Goal: Task Accomplishment & Management: Use online tool/utility

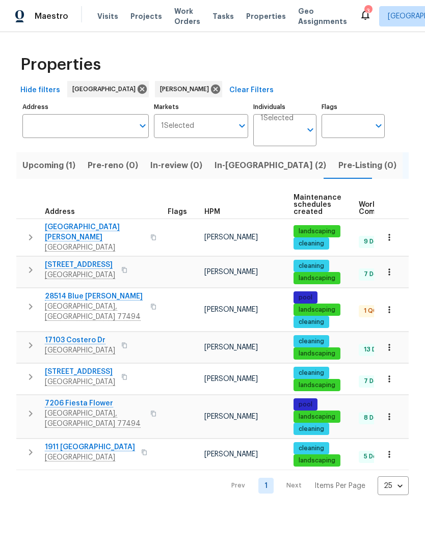
click at [89, 243] on span "Richmond, TX 77406" at bounding box center [94, 248] width 99 height 10
click at [239, 164] on span "In-reno (2)" at bounding box center [271, 165] width 112 height 14
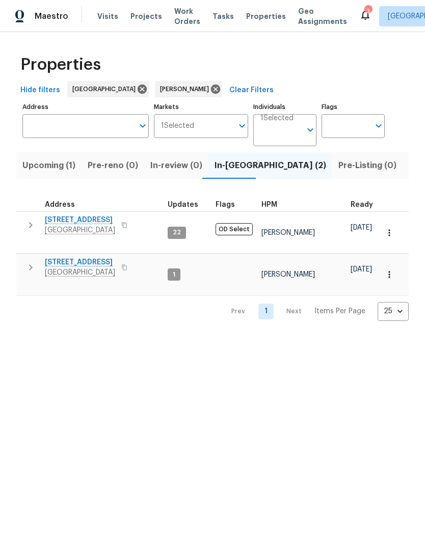
click at [98, 223] on span "1571 Mission Springs Dr" at bounding box center [80, 220] width 70 height 10
click at [394, 270] on icon "button" at bounding box center [389, 275] width 10 height 10
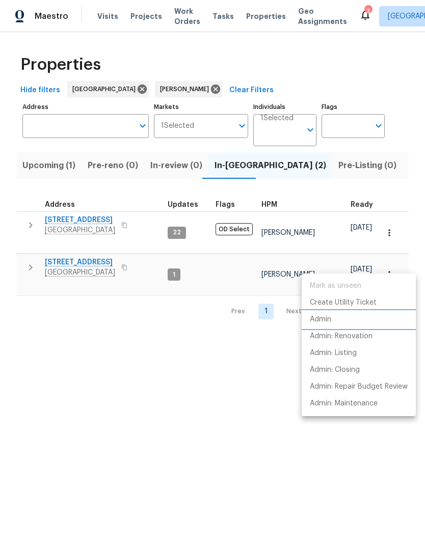
click at [331, 320] on p "Admin" at bounding box center [320, 319] width 21 height 11
click at [97, 257] on div at bounding box center [212, 272] width 425 height 545
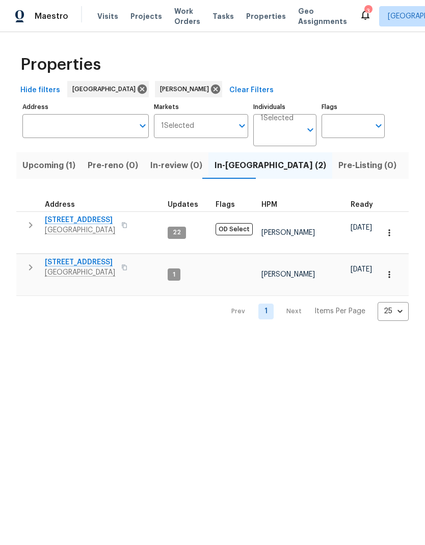
click at [85, 268] on span "[GEOGRAPHIC_DATA]" at bounding box center [80, 273] width 70 height 10
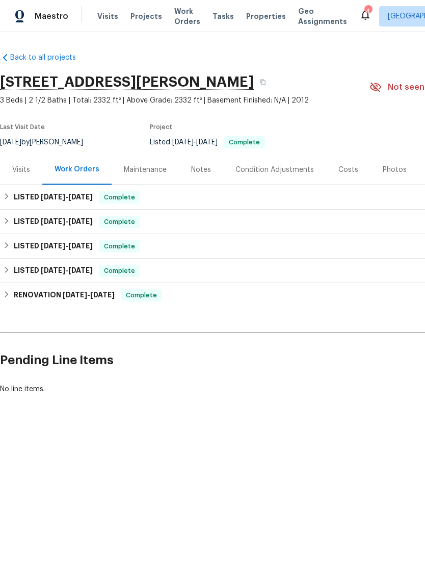
click at [107, 8] on div "Visits Projects Work Orders Tasks Properties Geo Assignments" at bounding box center [228, 16] width 262 height 20
click at [107, 11] on span "Visits" at bounding box center [107, 16] width 21 height 10
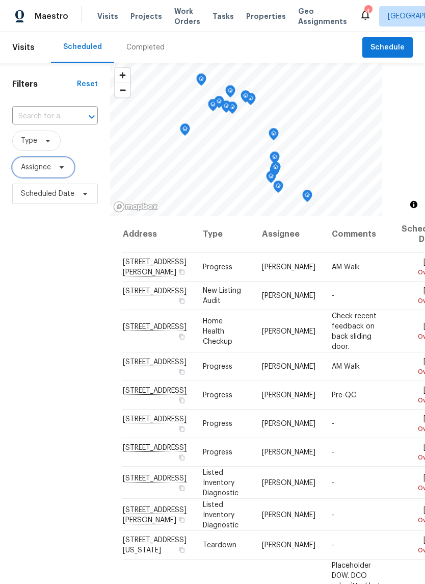
click at [39, 167] on span "Assignee" at bounding box center [36, 167] width 30 height 10
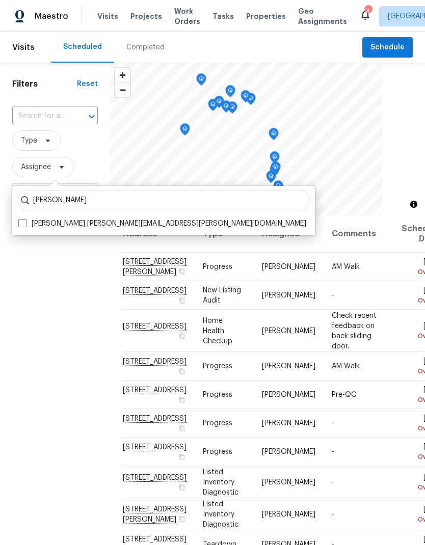
type input "Navid ranjbar"
click at [19, 225] on span at bounding box center [22, 223] width 8 height 8
click at [19, 225] on input "Navid Ranjbar navid.ranjbar@opendoor.com" at bounding box center [21, 222] width 7 height 7
checkbox input "true"
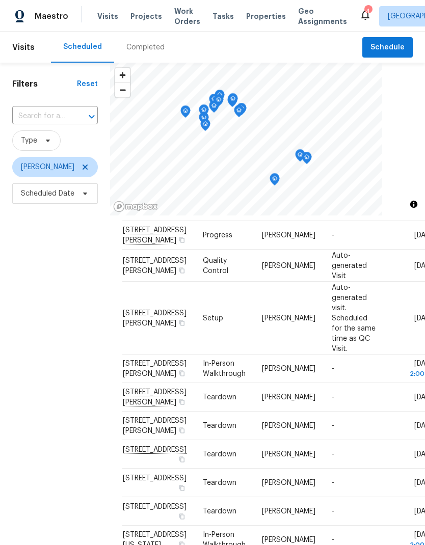
scroll to position [223, 0]
click at [209, 250] on td "Progress" at bounding box center [224, 235] width 59 height 29
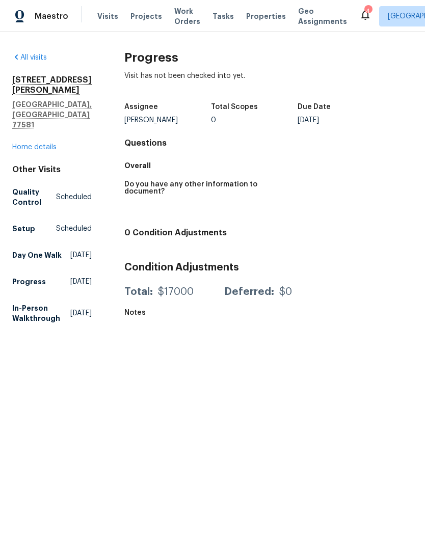
click at [42, 144] on link "Home details" at bounding box center [34, 147] width 44 height 7
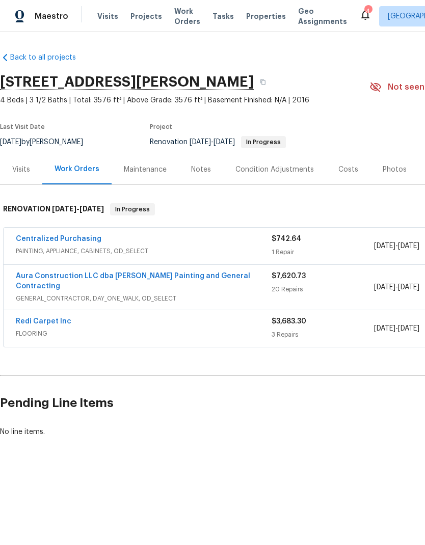
click at [57, 318] on link "Redi Carpet Inc" at bounding box center [44, 321] width 56 height 7
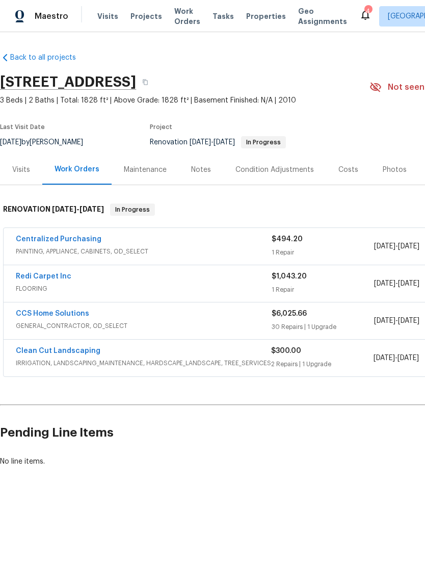
click at [52, 278] on link "Redi Carpet Inc" at bounding box center [44, 276] width 56 height 7
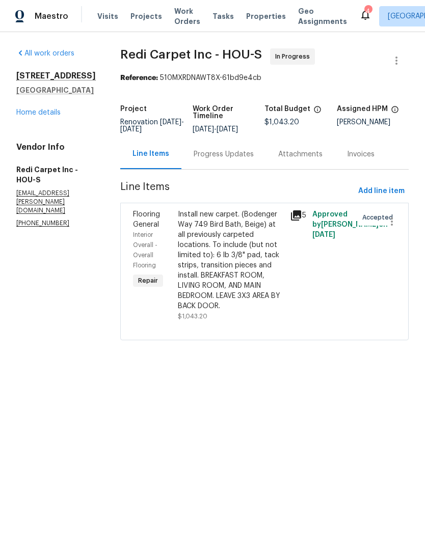
click at [256, 253] on div "Install new carpet. (Bodenger Way 749 Bird Bath, Beige) at all previously carpe…" at bounding box center [231, 260] width 106 height 102
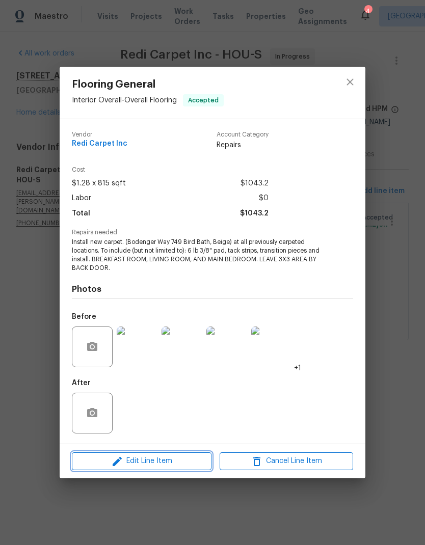
click at [179, 464] on span "Edit Line Item" at bounding box center [142, 461] width 134 height 13
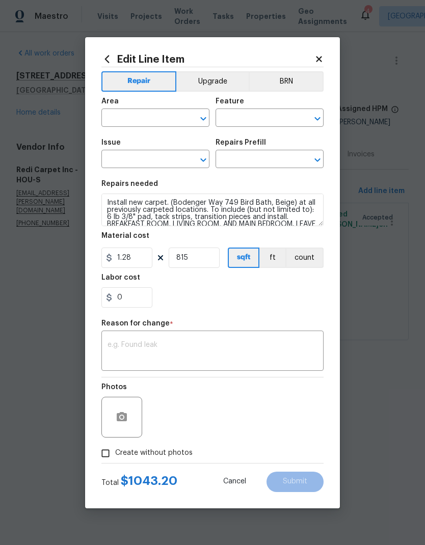
type input "Interior Overall"
type input "Overall Flooring"
type input "Flooring General"
type input "Carpet LVL 1 - Bodenger Way (Beige) $1.28"
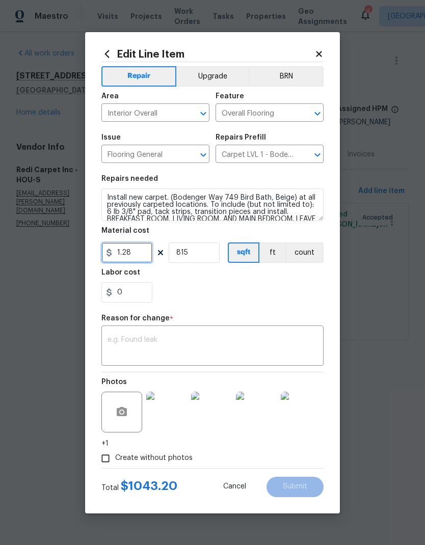
click at [130, 256] on input "1.28" at bounding box center [126, 253] width 51 height 20
click at [137, 256] on input "1.28" at bounding box center [126, 253] width 51 height 20
click at [136, 255] on input "1.28" at bounding box center [126, 253] width 51 height 20
click at [140, 255] on input "1.28" at bounding box center [126, 253] width 51 height 20
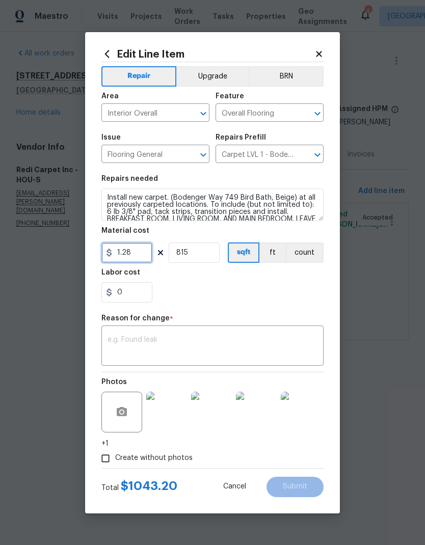
click at [140, 255] on input "1.28" at bounding box center [126, 253] width 51 height 20
type input "1163.75"
click at [193, 256] on input "815" at bounding box center [194, 253] width 51 height 20
click at [192, 256] on input "815" at bounding box center [194, 253] width 51 height 20
click at [198, 254] on input "815" at bounding box center [194, 253] width 51 height 20
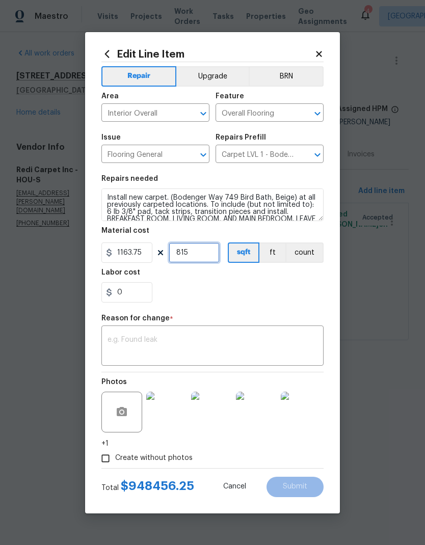
click at [198, 253] on input "815" at bounding box center [194, 253] width 51 height 20
type input "1"
click at [220, 339] on textarea at bounding box center [213, 346] width 210 height 21
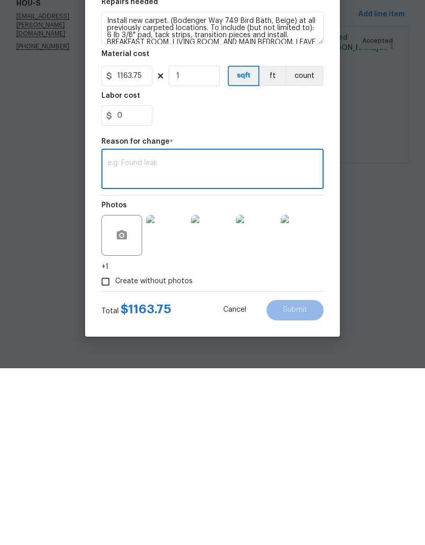
click at [304, 243] on button "count" at bounding box center [304, 253] width 38 height 20
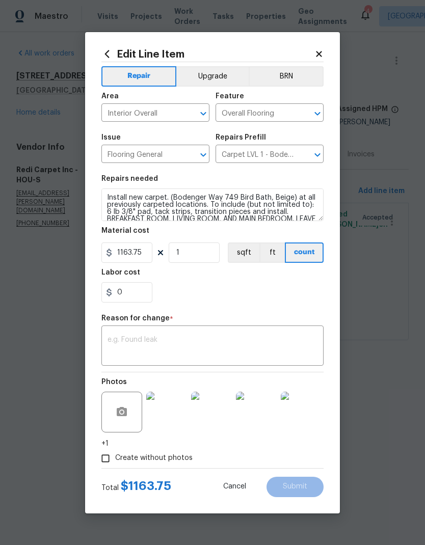
click at [237, 350] on textarea at bounding box center [213, 346] width 210 height 21
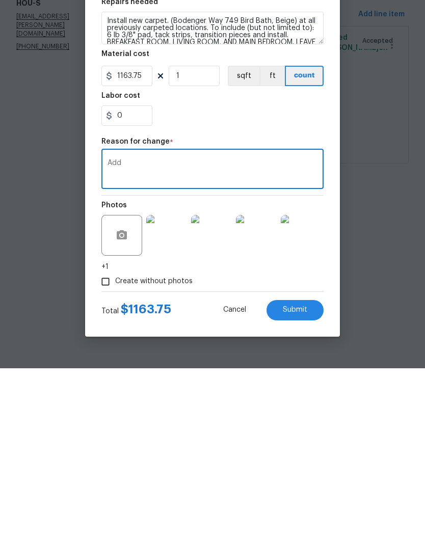
type textarea "Add"
click at [305, 483] on span "Submit" at bounding box center [295, 487] width 24 height 8
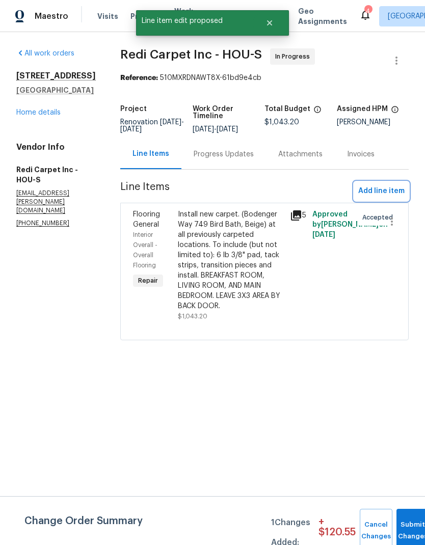
click at [385, 198] on span "Add line item" at bounding box center [381, 191] width 46 height 13
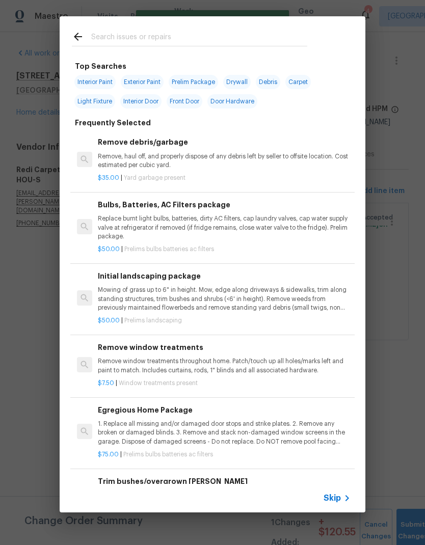
click at [215, 31] on input "text" at bounding box center [199, 38] width 216 height 15
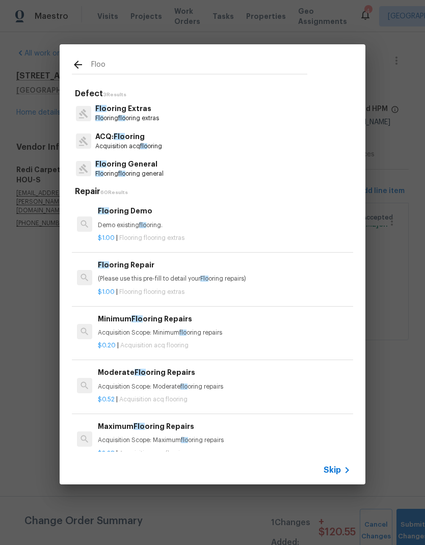
type input "Floor"
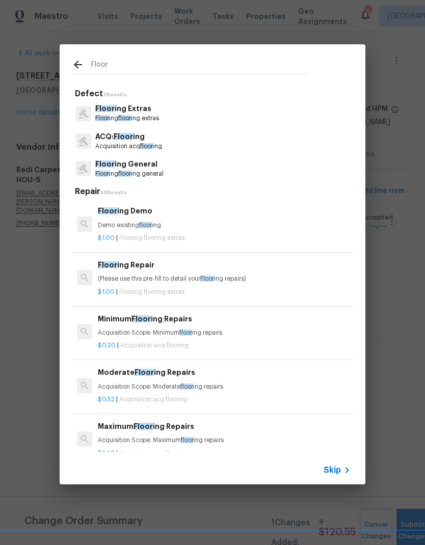
click at [153, 118] on p "Floor ing floor ing extras" at bounding box center [127, 118] width 64 height 9
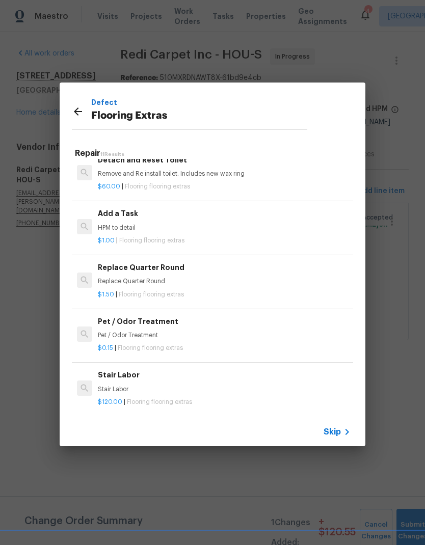
scroll to position [335, 0]
click at [124, 233] on div "$1.00 | Flooring flooring extras" at bounding box center [224, 239] width 253 height 13
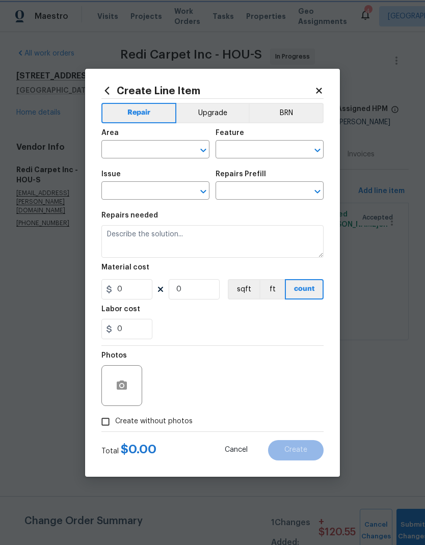
type input "Overall Flooring"
type input "Flooring Extras"
type input "Add a Task $1.00"
type textarea "HPM to detail"
type input "1"
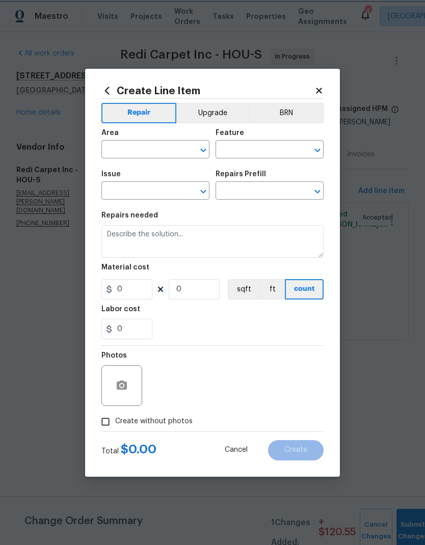
type input "1"
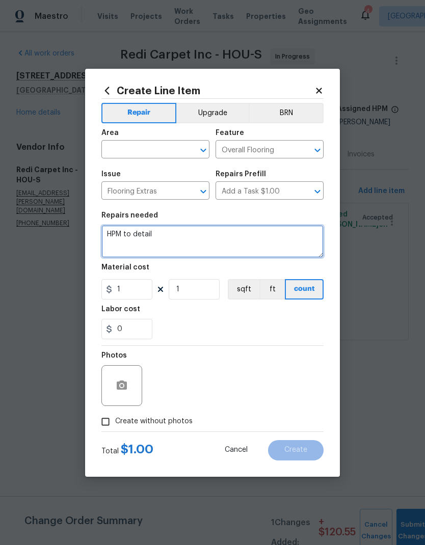
click at [116, 238] on textarea "HPM to detail" at bounding box center [212, 241] width 222 height 33
click at [115, 238] on textarea "HPM to detail" at bounding box center [212, 241] width 222 height 33
type textarea "Sales tax"
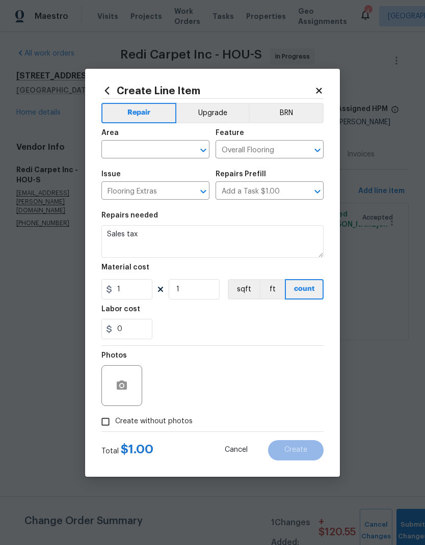
click at [156, 153] on input "text" at bounding box center [141, 151] width 80 height 16
click at [165, 188] on li "Interior Overall" at bounding box center [155, 189] width 108 height 17
type input "Interior Overall"
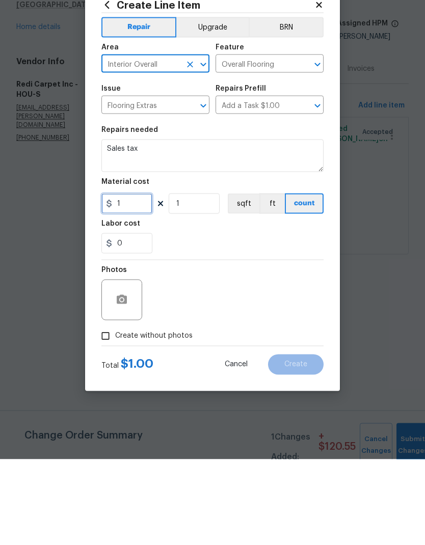
click at [133, 279] on input "1" at bounding box center [126, 289] width 51 height 20
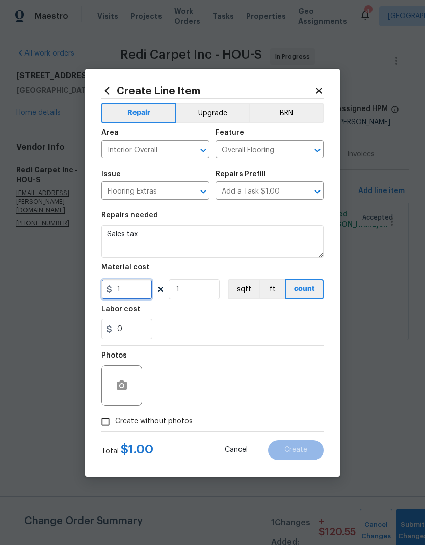
click at [135, 293] on input "1" at bounding box center [126, 289] width 51 height 20
type input "60.34"
click at [204, 294] on input "1" at bounding box center [194, 289] width 51 height 20
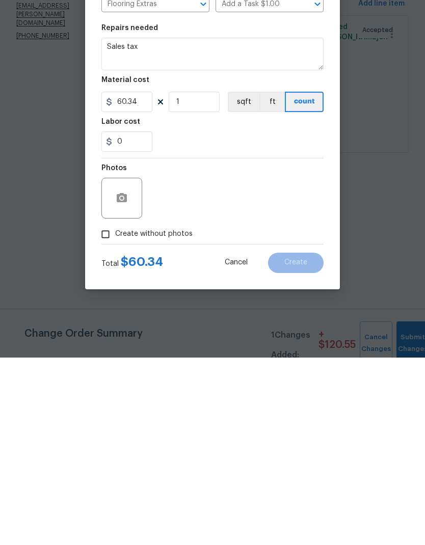
click at [181, 416] on span "Create without photos" at bounding box center [153, 421] width 77 height 11
click at [115, 412] on input "Create without photos" at bounding box center [105, 421] width 19 height 19
checkbox input "true"
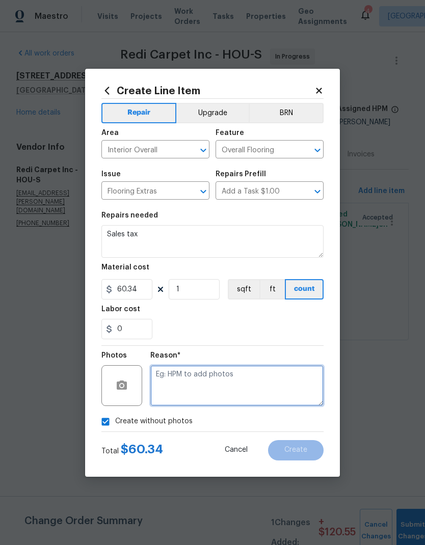
click at [242, 383] on textarea at bounding box center [236, 385] width 173 height 41
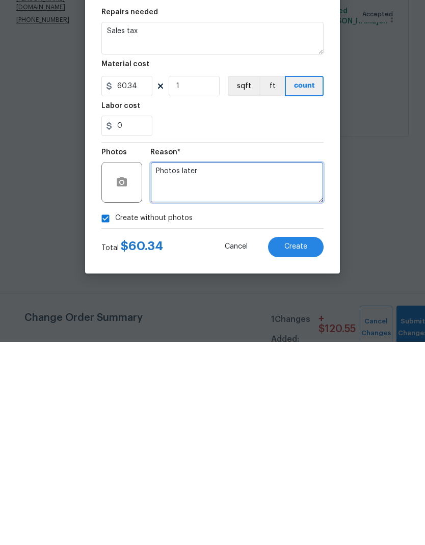
type textarea "Photos later"
click at [305, 446] on span "Create" at bounding box center [295, 450] width 23 height 8
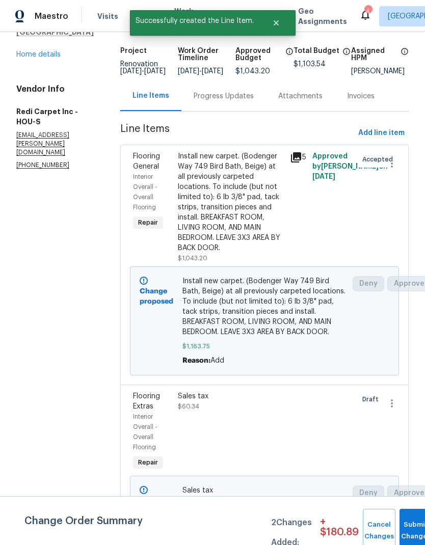
scroll to position [58, 0]
click at [417, 527] on button "Submit Changes" at bounding box center [416, 531] width 33 height 44
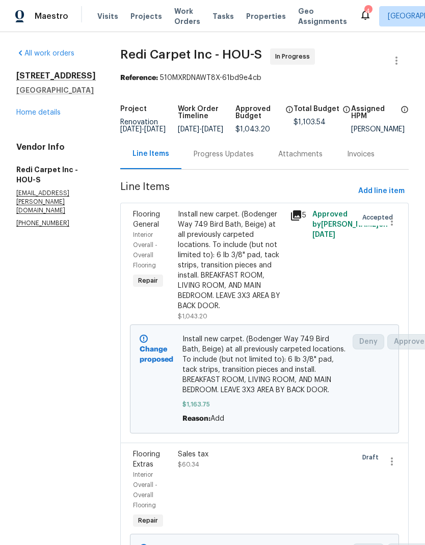
scroll to position [0, 0]
click at [45, 109] on link "Home details" at bounding box center [38, 112] width 44 height 7
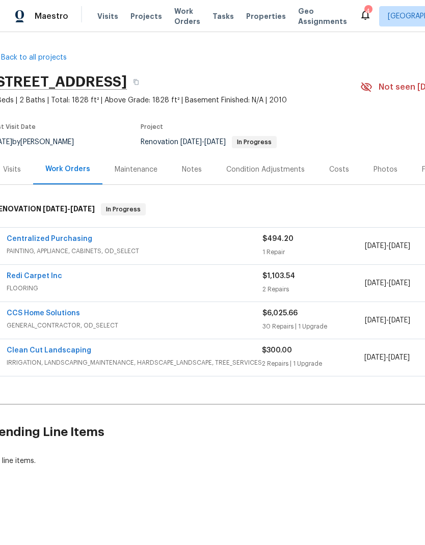
scroll to position [0, 10]
click at [359, 9] on icon at bounding box center [365, 15] width 12 height 12
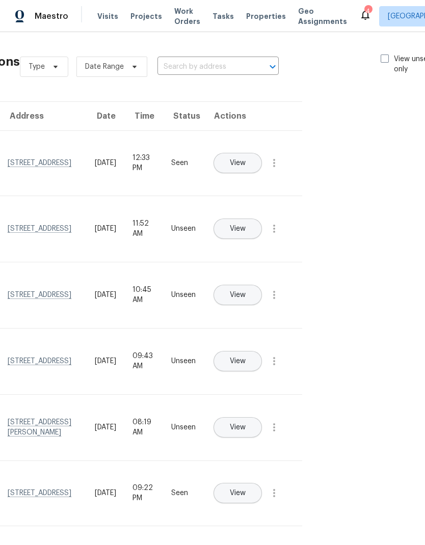
scroll to position [-1, 113]
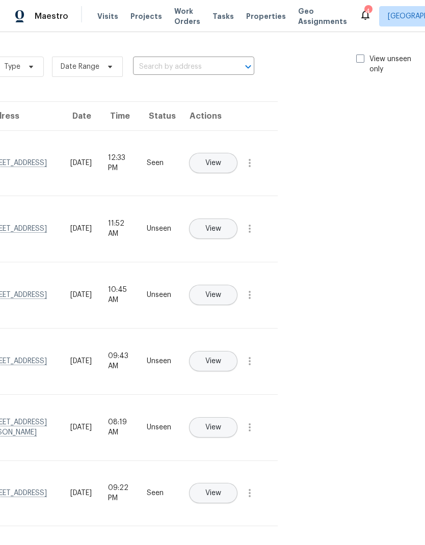
click at [367, 56] on label "View unseen only" at bounding box center [391, 64] width 71 height 20
click at [363, 56] on input "View unseen only" at bounding box center [359, 57] width 7 height 7
checkbox input "true"
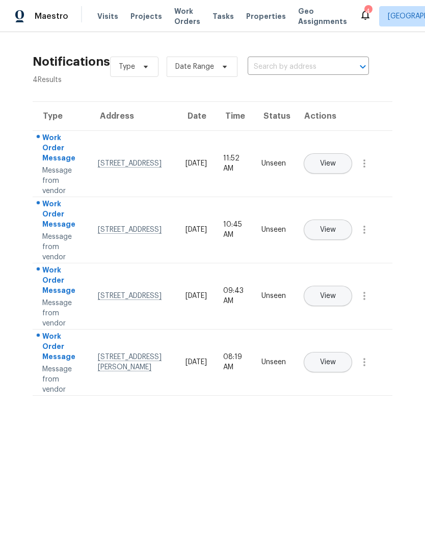
scroll to position [0, 0]
click at [364, 168] on icon "button" at bounding box center [364, 164] width 2 height 8
click at [330, 174] on div "Mark Seen" at bounding box center [307, 176] width 80 height 10
click at [368, 235] on icon "button" at bounding box center [364, 229] width 12 height 12
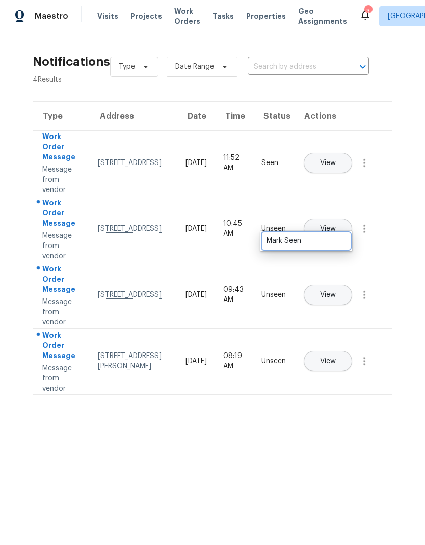
click at [332, 240] on div "Mark Seen" at bounding box center [307, 241] width 80 height 10
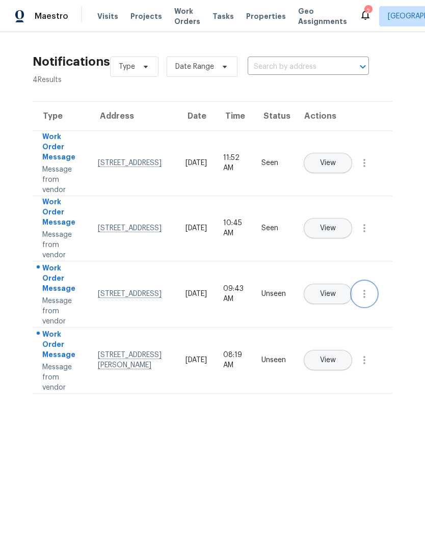
click at [370, 300] on icon "button" at bounding box center [364, 294] width 12 height 12
click at [333, 306] on div "Mark Seen" at bounding box center [307, 306] width 80 height 10
click at [367, 365] on icon "button" at bounding box center [364, 359] width 12 height 12
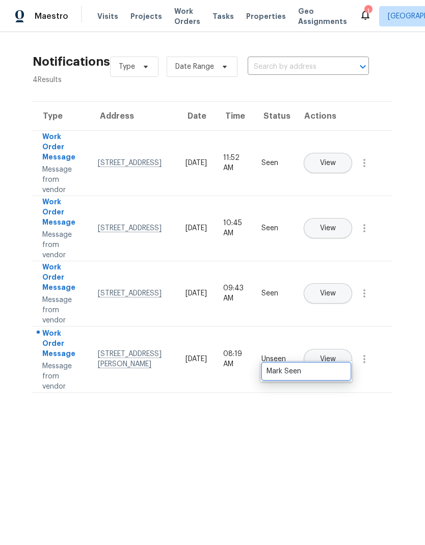
click at [327, 379] on link "Mark Seen" at bounding box center [306, 371] width 87 height 15
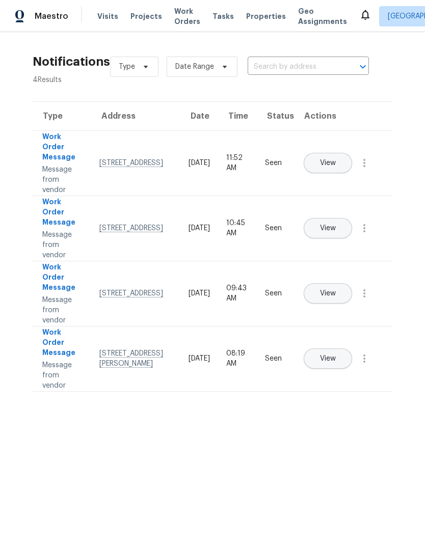
click at [411, 81] on div "Type Date Range ​ View unseen only" at bounding box center [326, 66] width 432 height 37
